Goal: Information Seeking & Learning: Learn about a topic

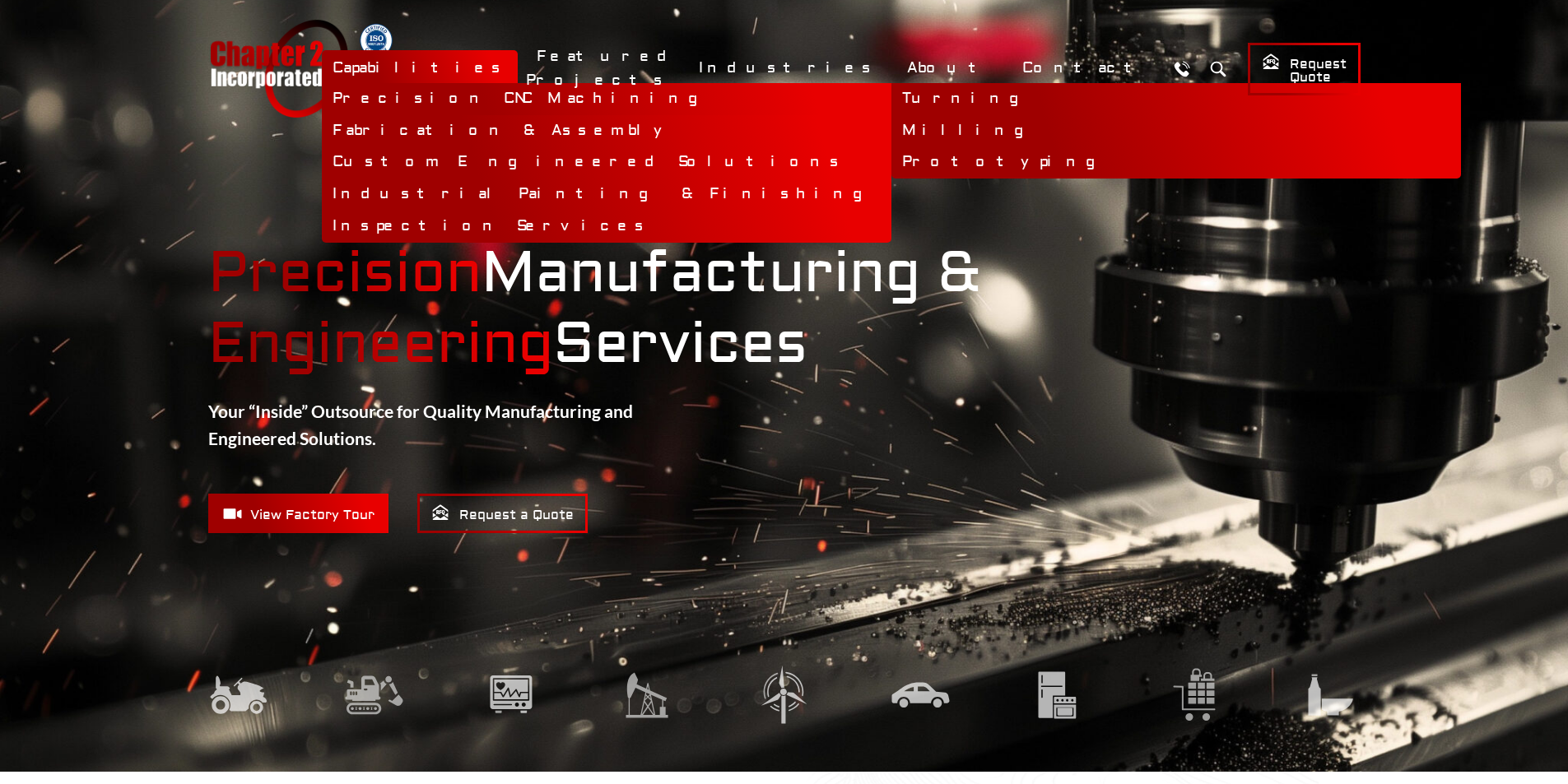
click at [643, 96] on link "Precision CNC Machining" at bounding box center [606, 100] width 569 height 32
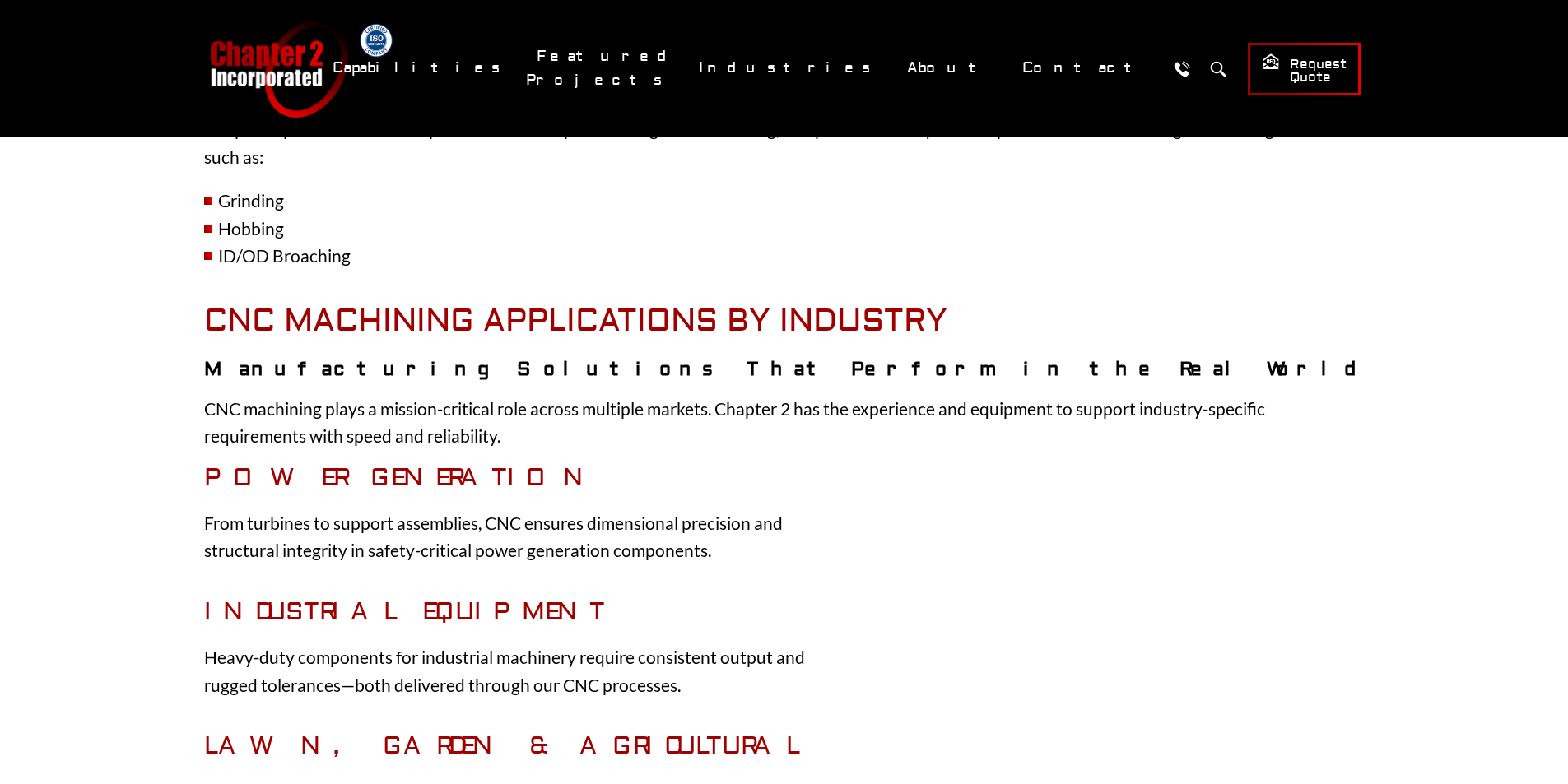
scroll to position [1810, 0]
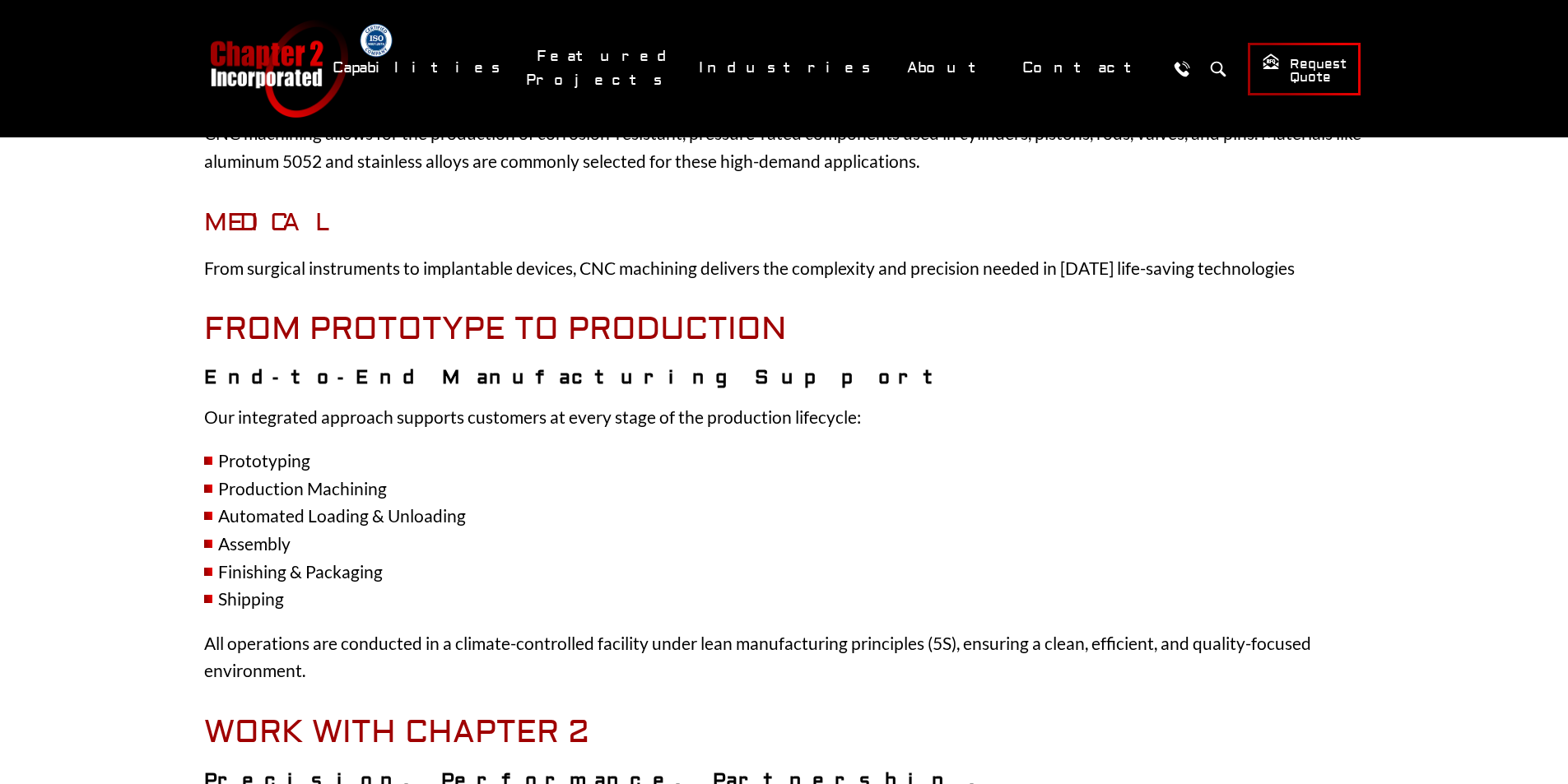
scroll to position [3042, 0]
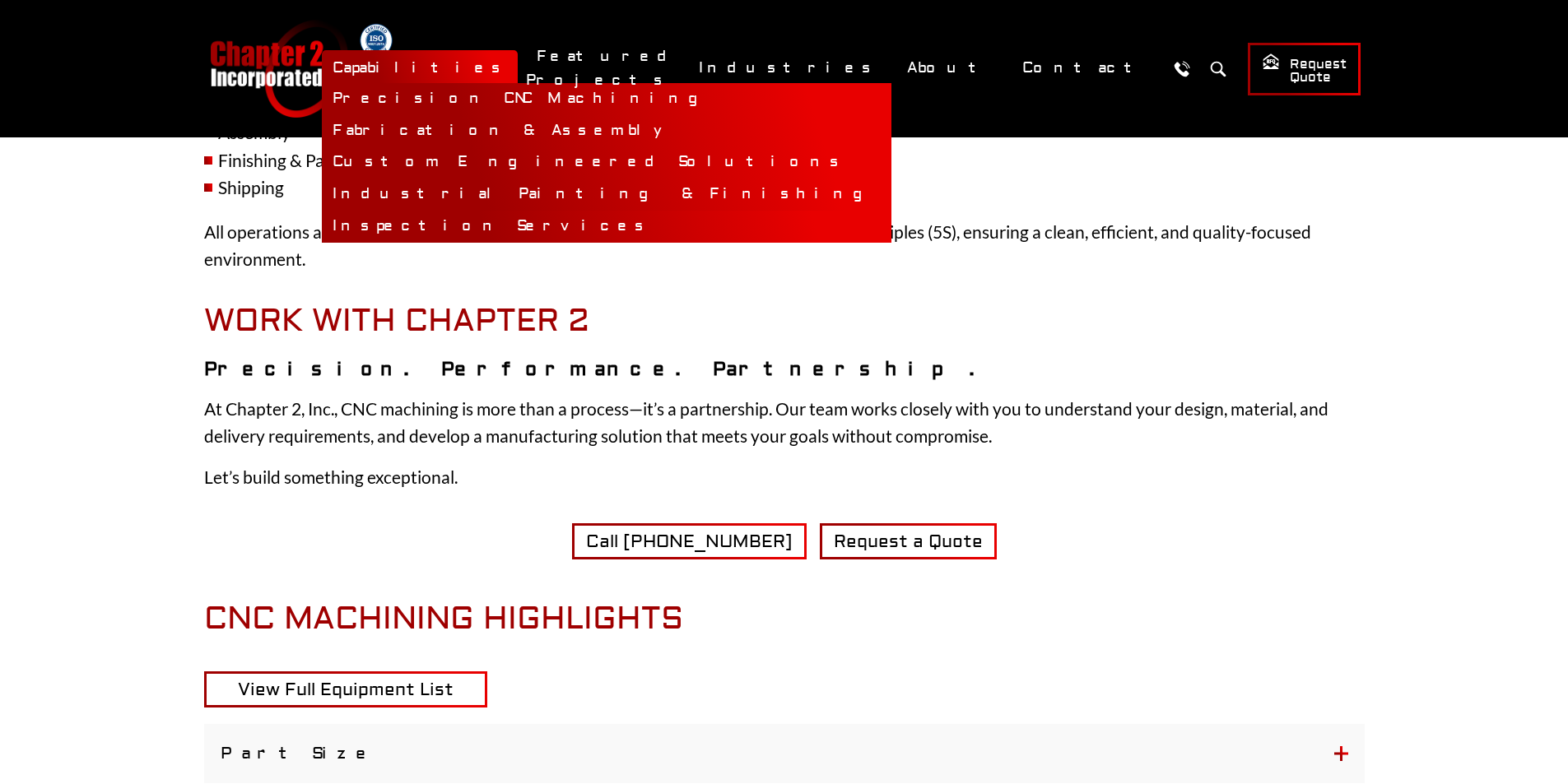
click at [651, 216] on link "Inspection Services" at bounding box center [606, 227] width 569 height 32
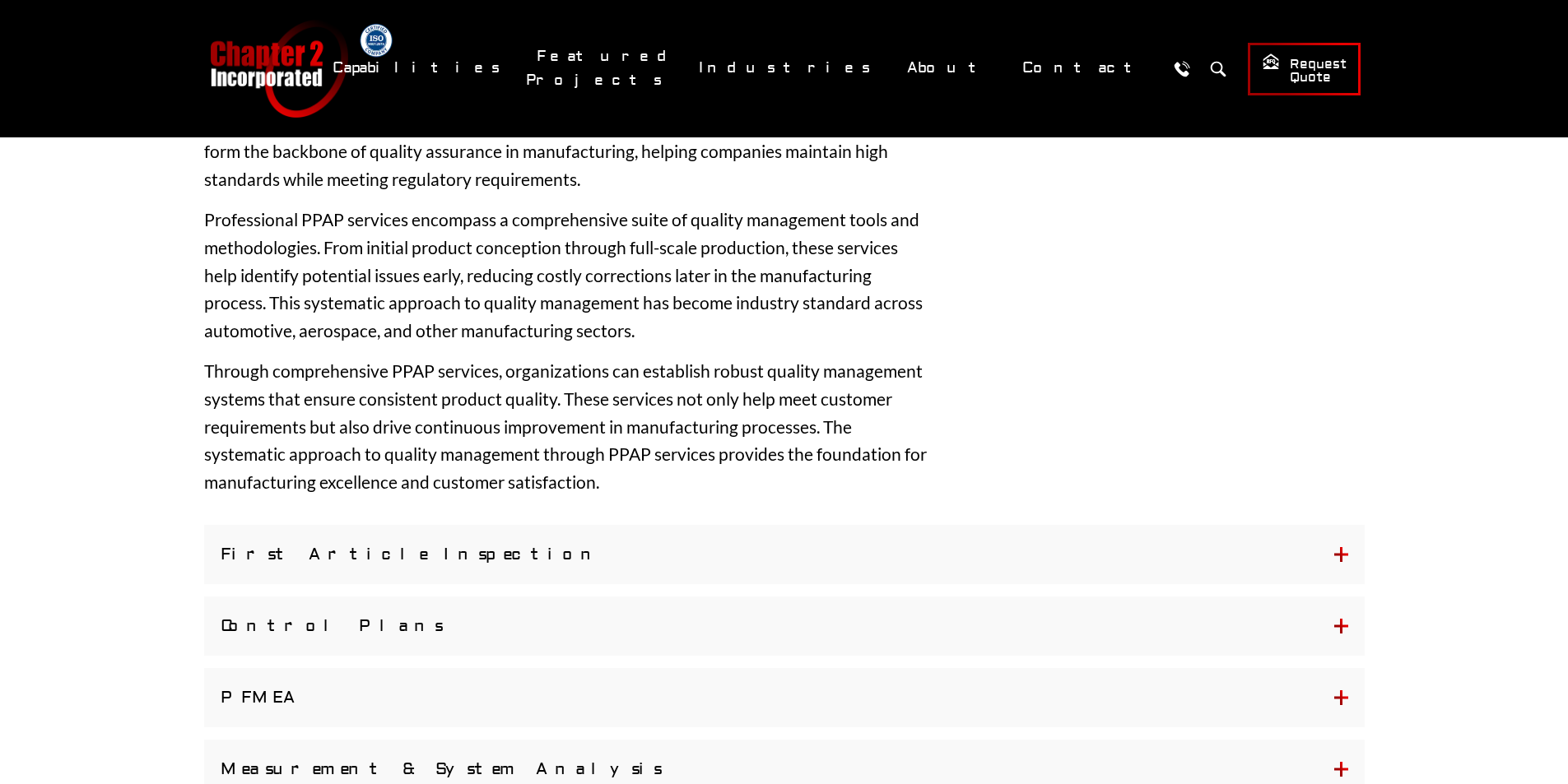
scroll to position [1234, 0]
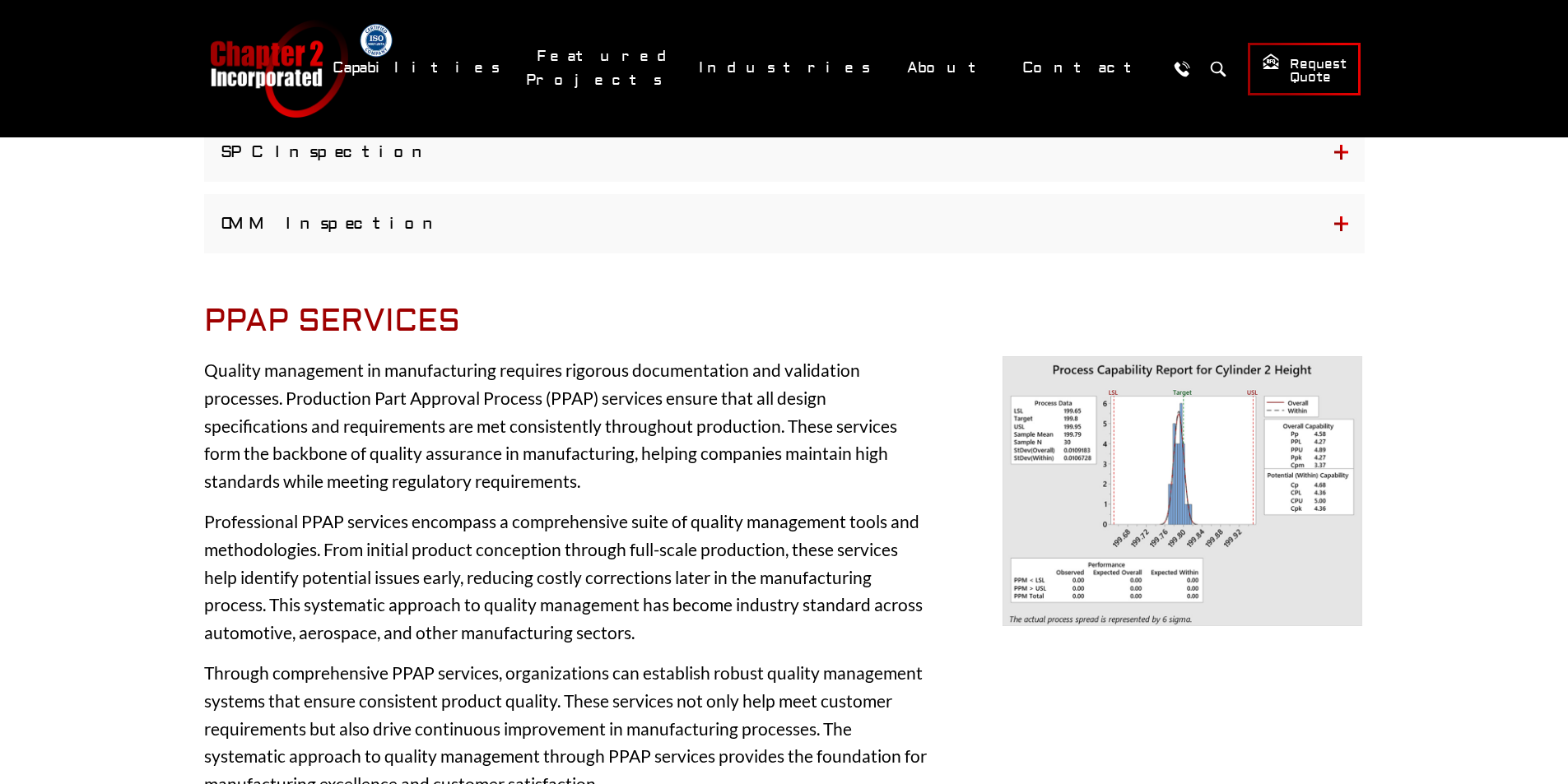
click at [1065, 438] on img at bounding box center [1183, 491] width 362 height 270
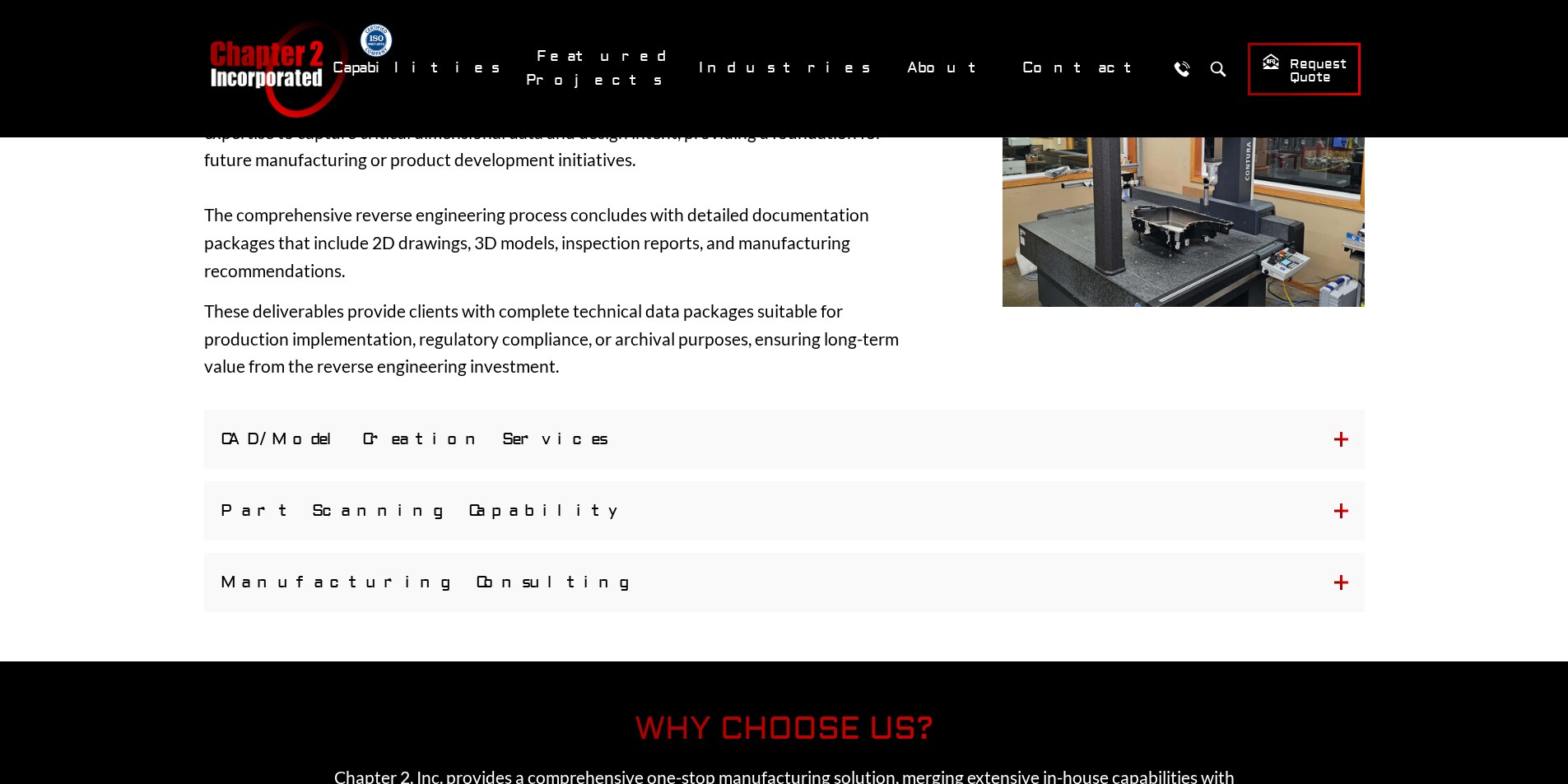
scroll to position [3868, 0]
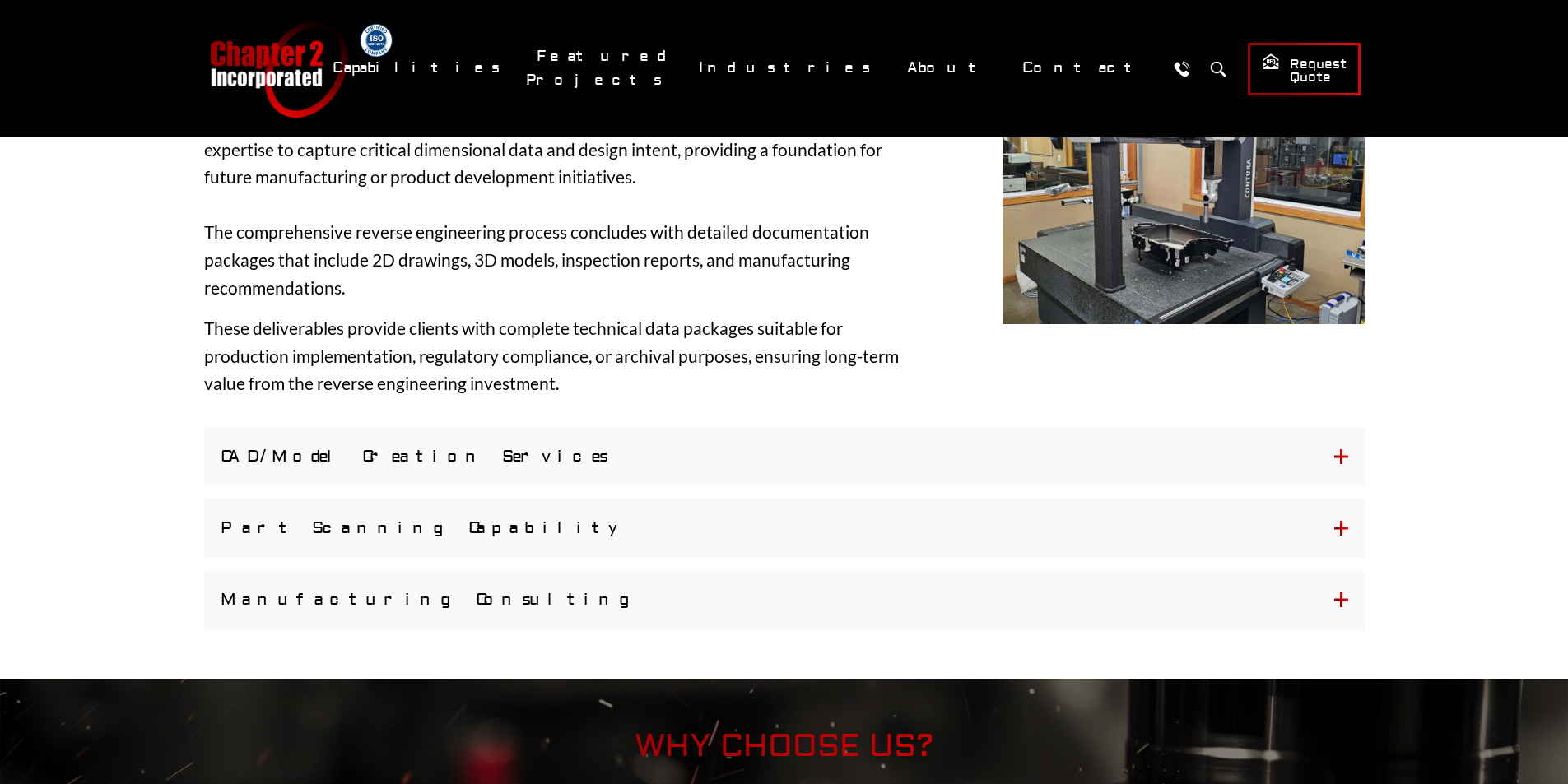
click at [676, 445] on button "CAD/Model Creation Services" at bounding box center [784, 457] width 1160 height 59
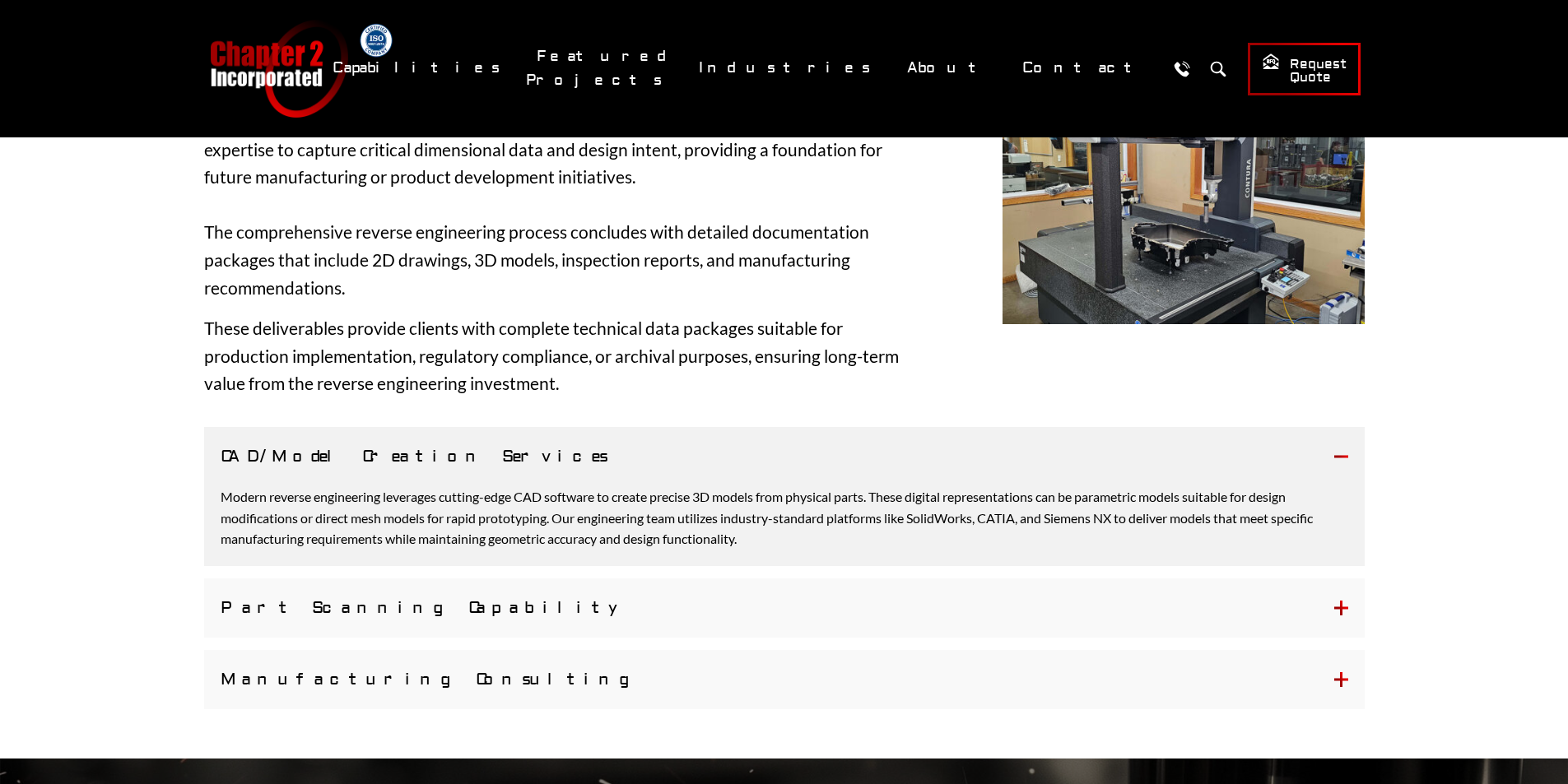
drag, startPoint x: 630, startPoint y: 587, endPoint x: 631, endPoint y: 602, distance: 15.0
click at [631, 587] on button "Part Scanning Capability" at bounding box center [784, 608] width 1160 height 59
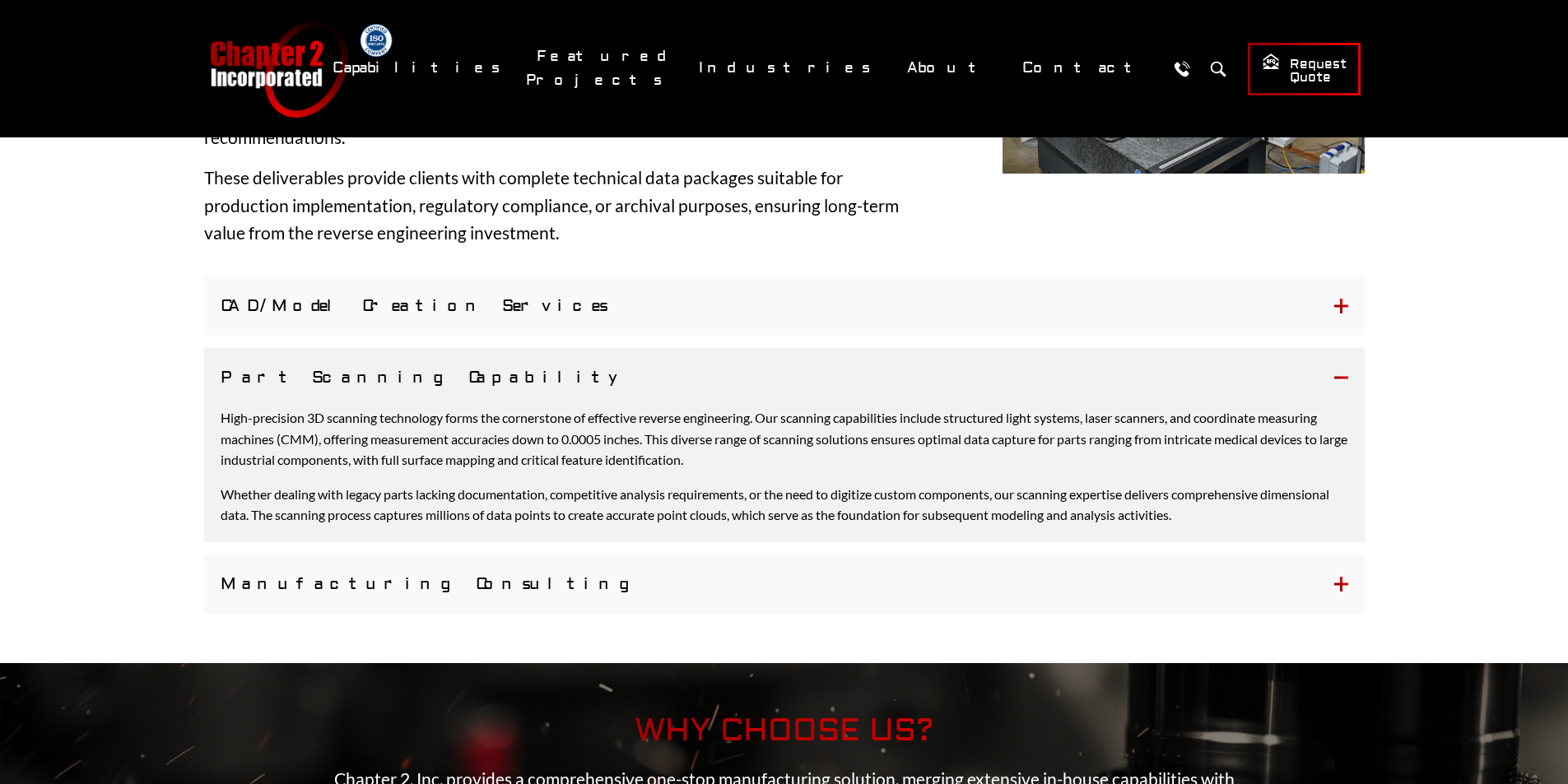
scroll to position [4032, 0]
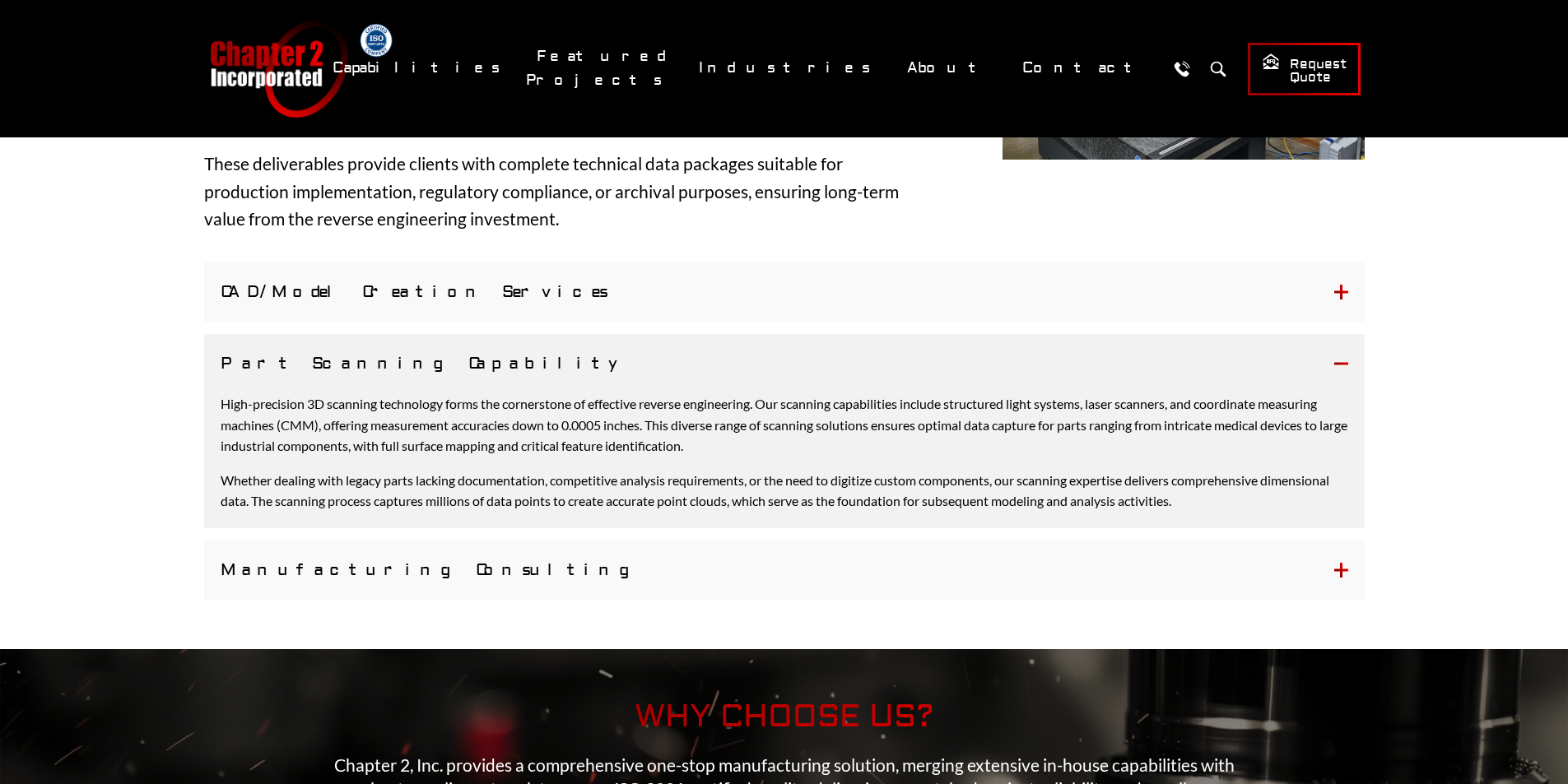
click at [620, 563] on button "Manufacturing Consulting" at bounding box center [784, 570] width 1160 height 59
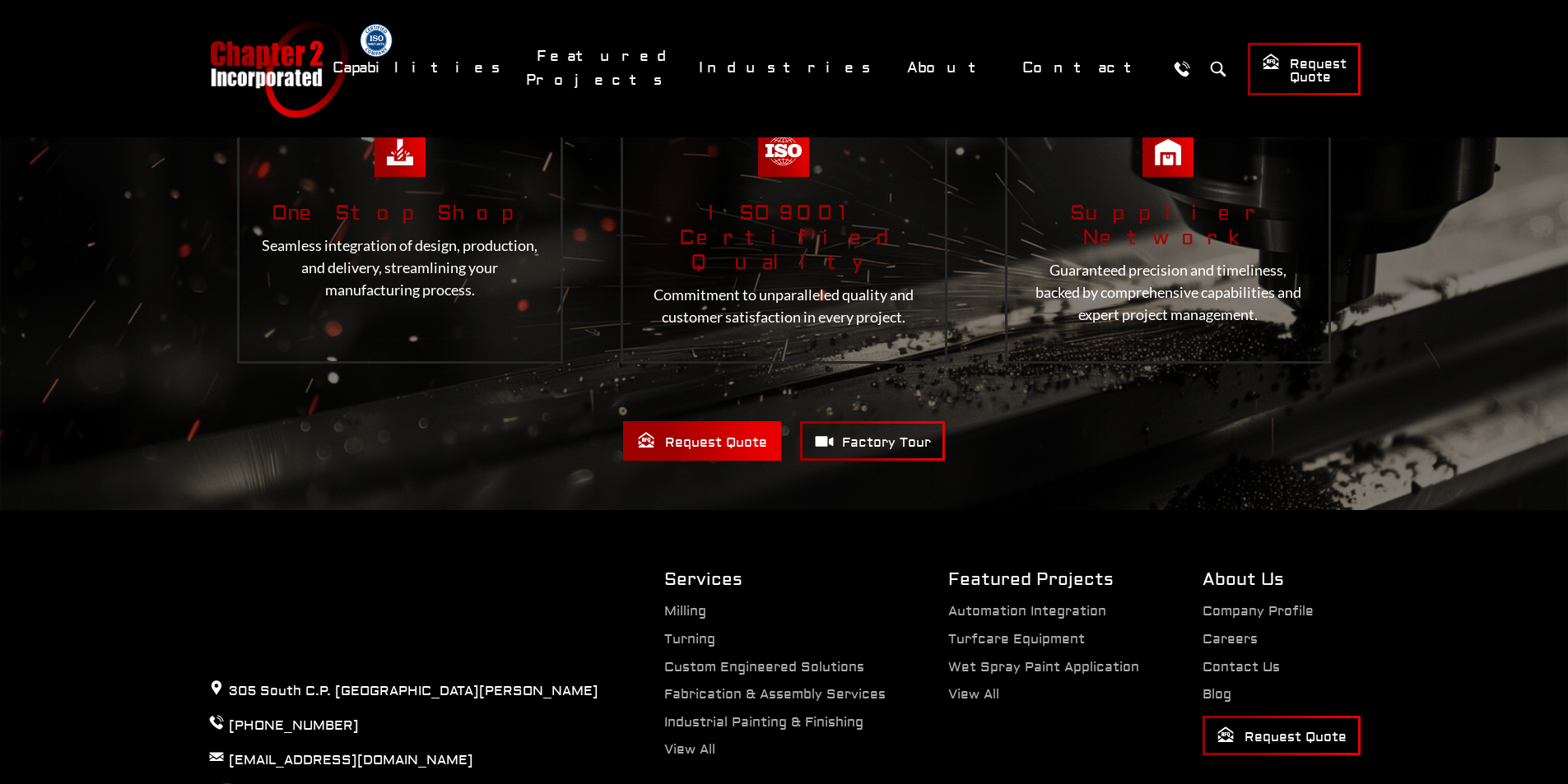
scroll to position [4773, 0]
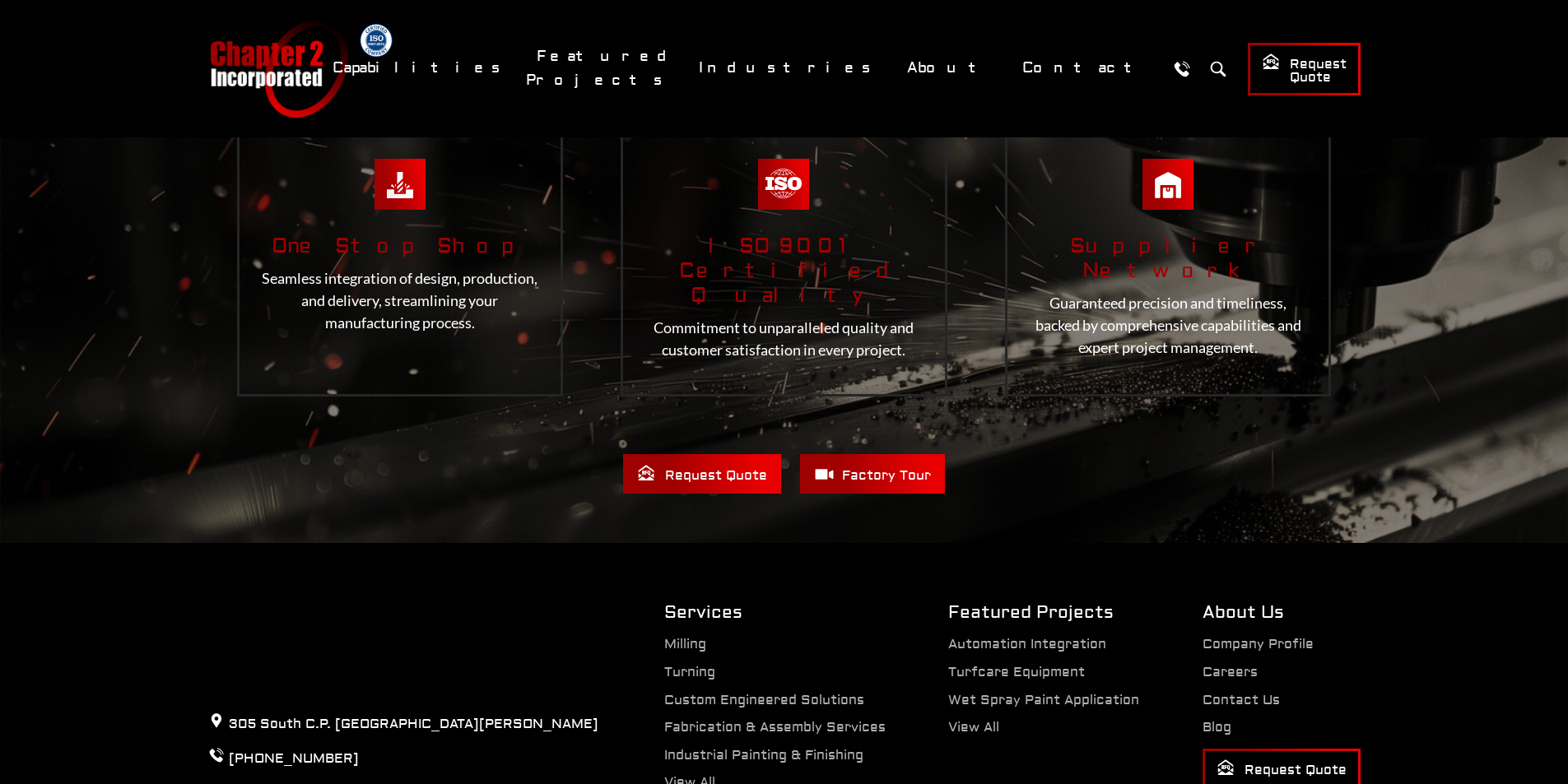
click at [836, 464] on span "Factory Tour" at bounding box center [872, 474] width 117 height 21
